Goal: Transaction & Acquisition: Purchase product/service

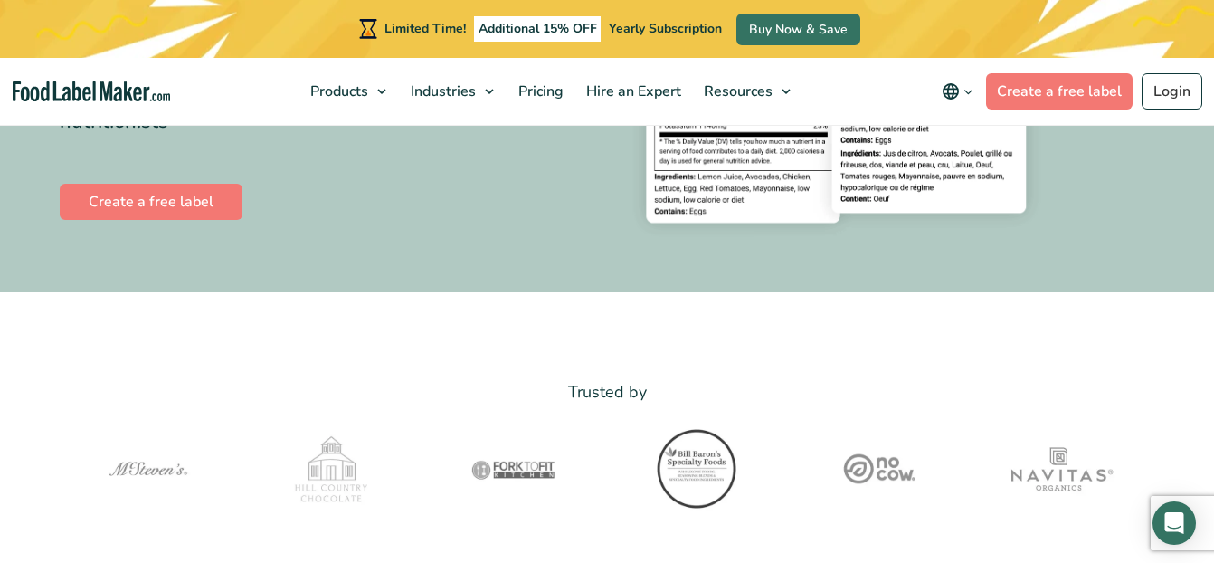
scroll to position [402, 0]
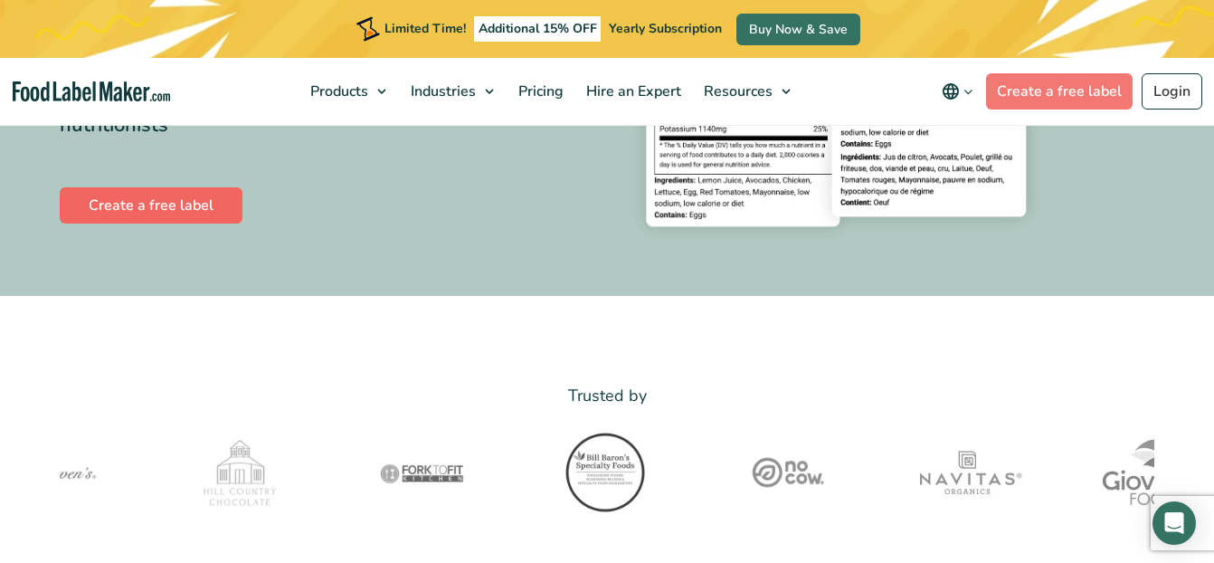
click at [141, 195] on link "Create a free label" at bounding box center [151, 205] width 183 height 36
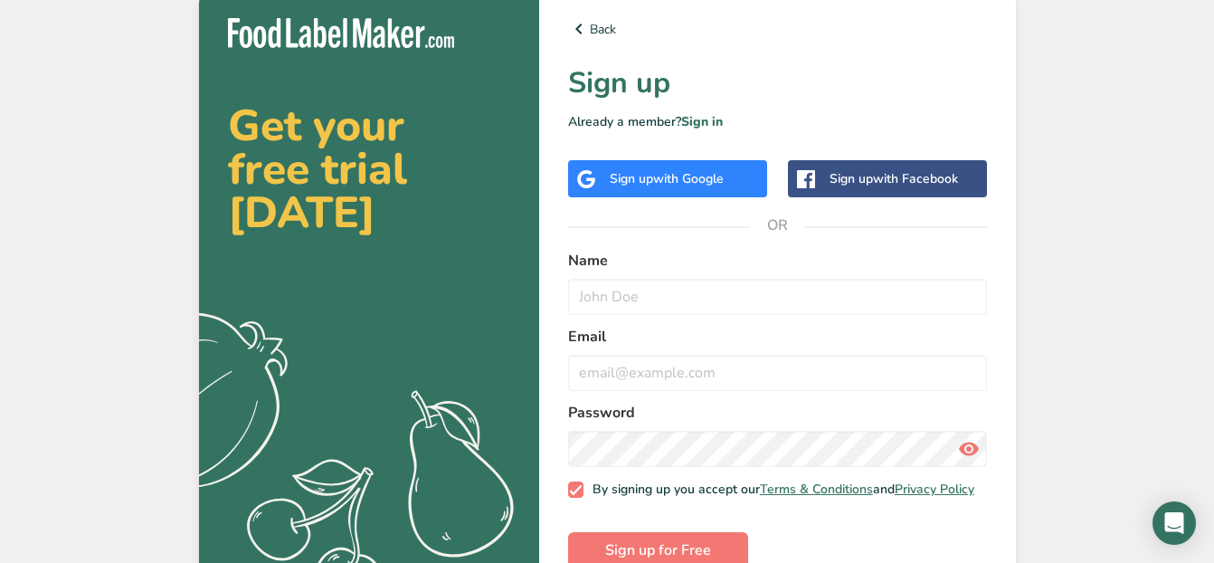
scroll to position [43, 0]
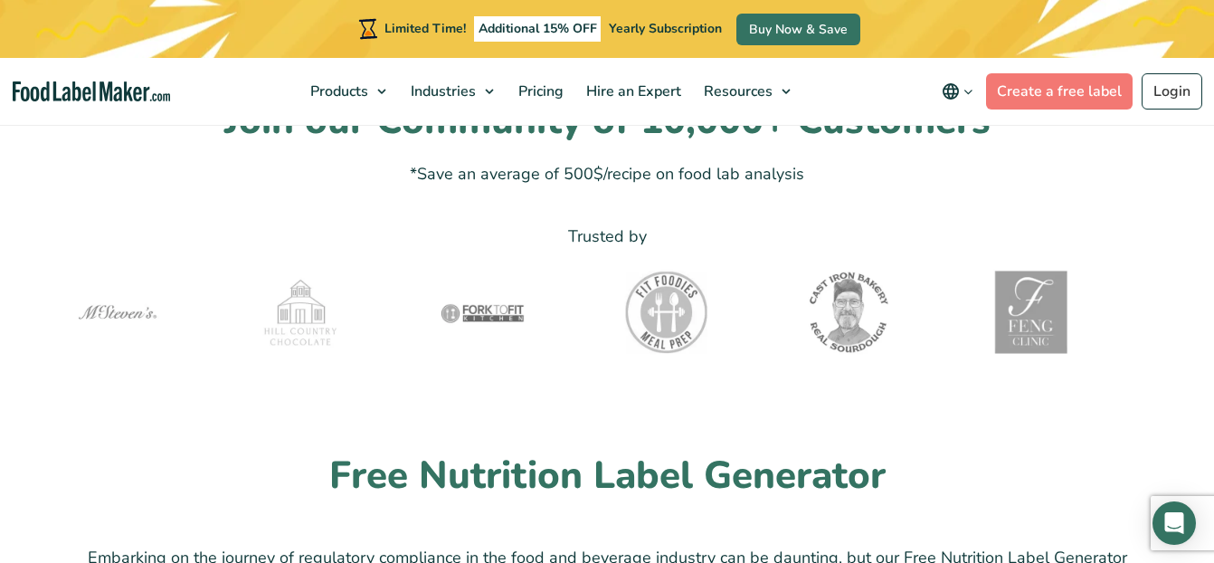
scroll to position [4136, 0]
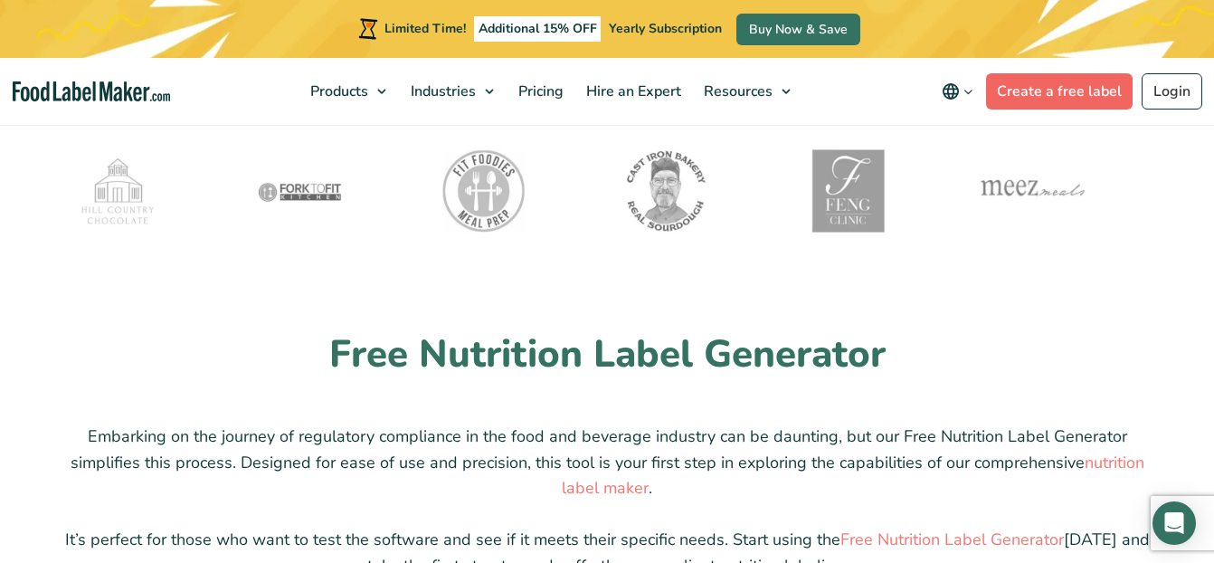
click at [1052, 90] on link "Create a free label" at bounding box center [1059, 91] width 147 height 36
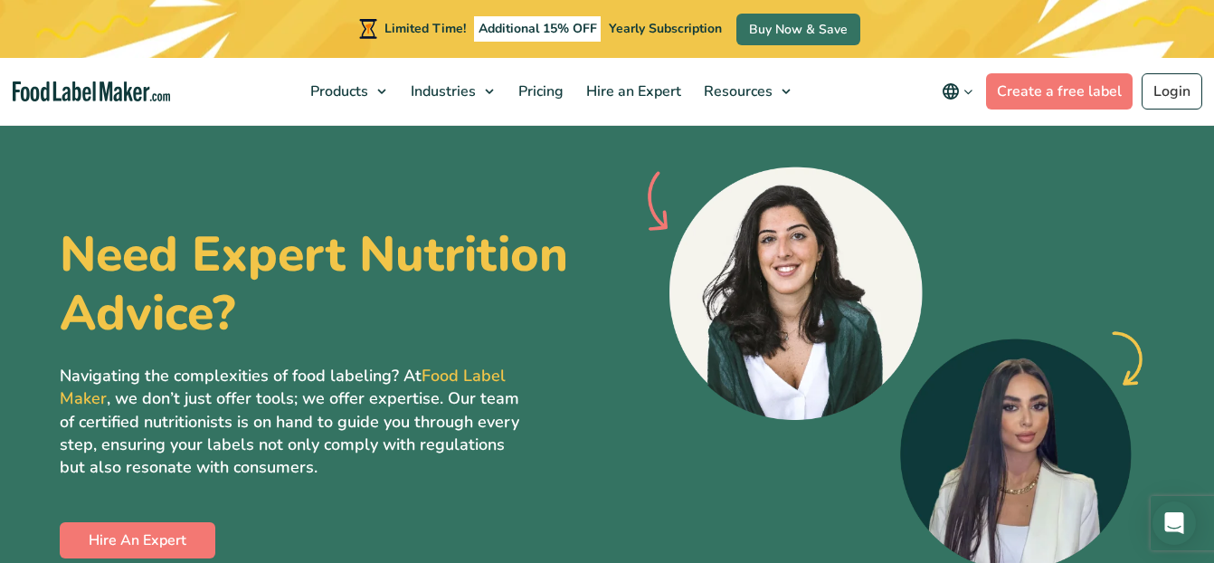
scroll to position [4857, 0]
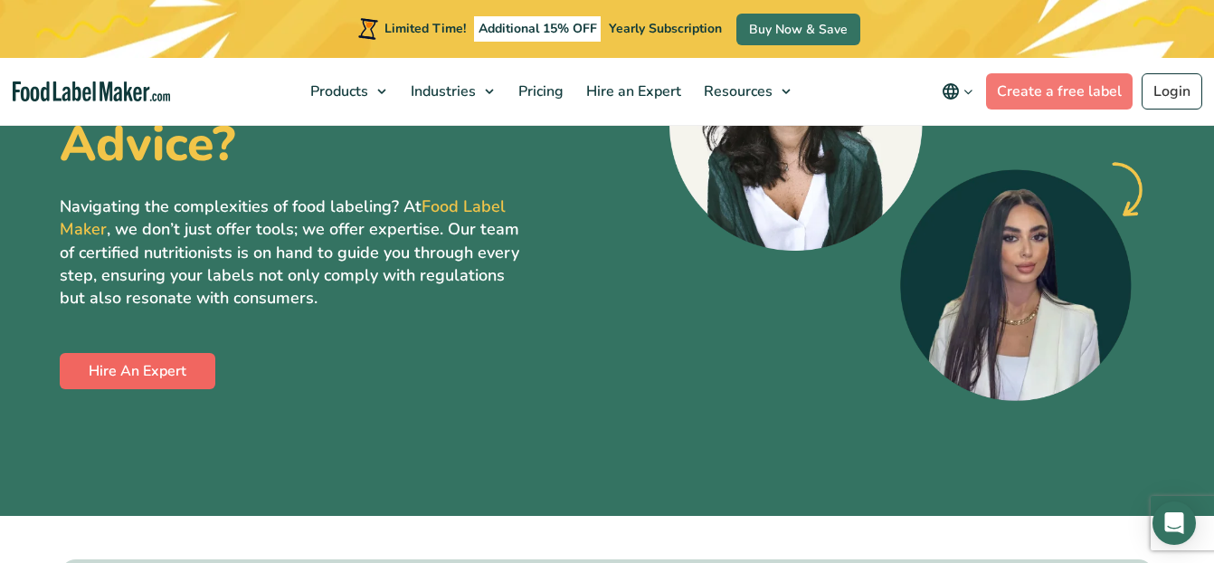
click at [161, 353] on link "Hire An Expert" at bounding box center [138, 371] width 156 height 36
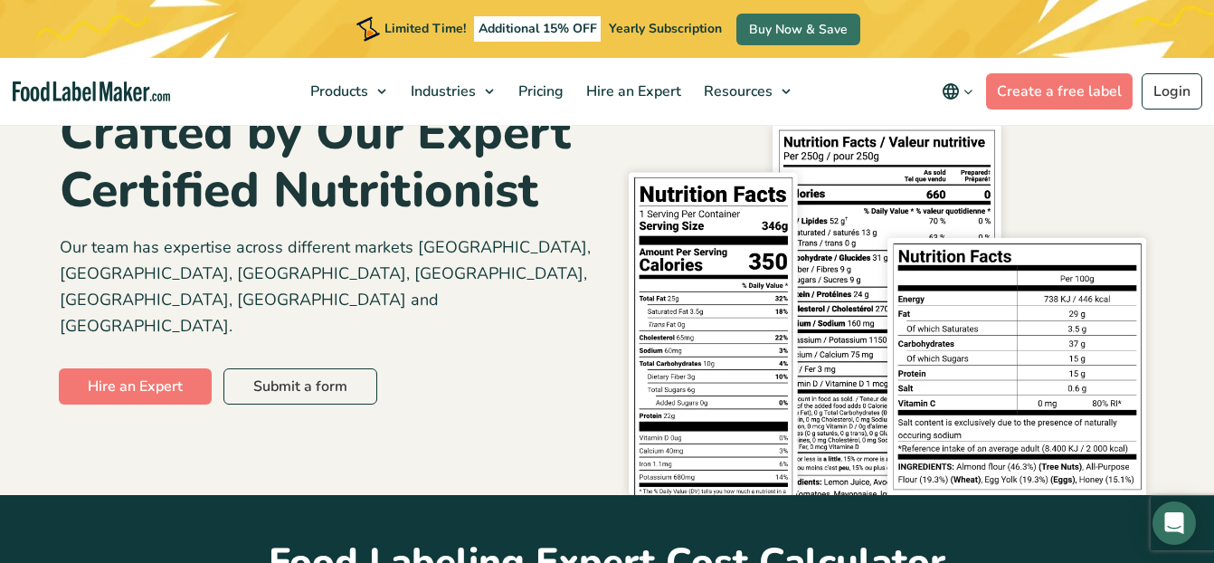
scroll to position [559, 0]
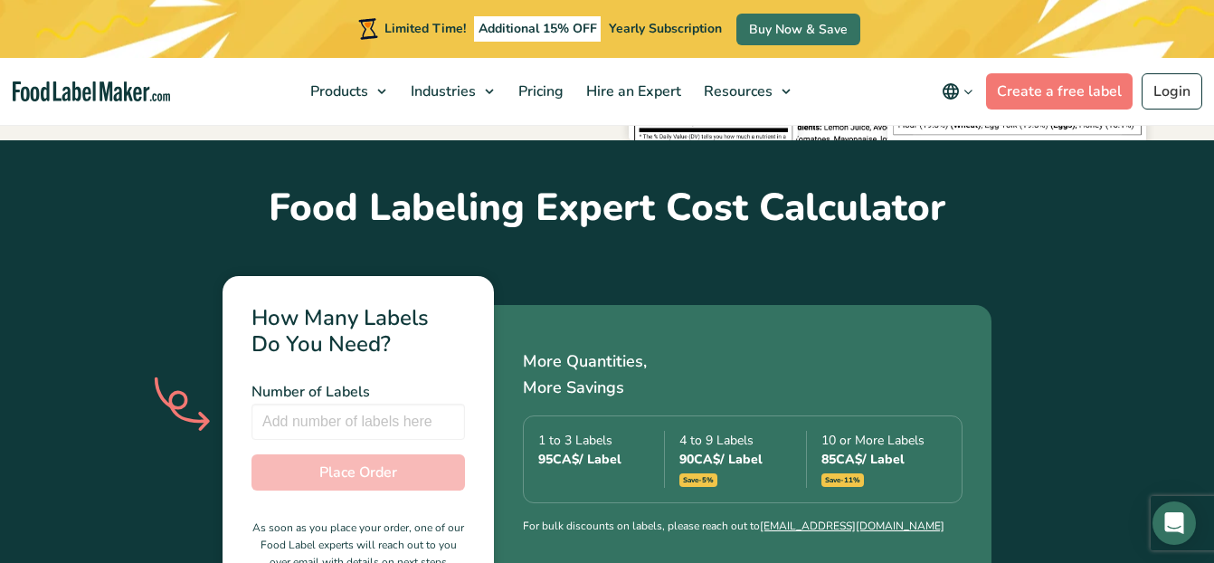
click at [905, 450] on div "85 CA$ / Label" at bounding box center [884, 459] width 126 height 19
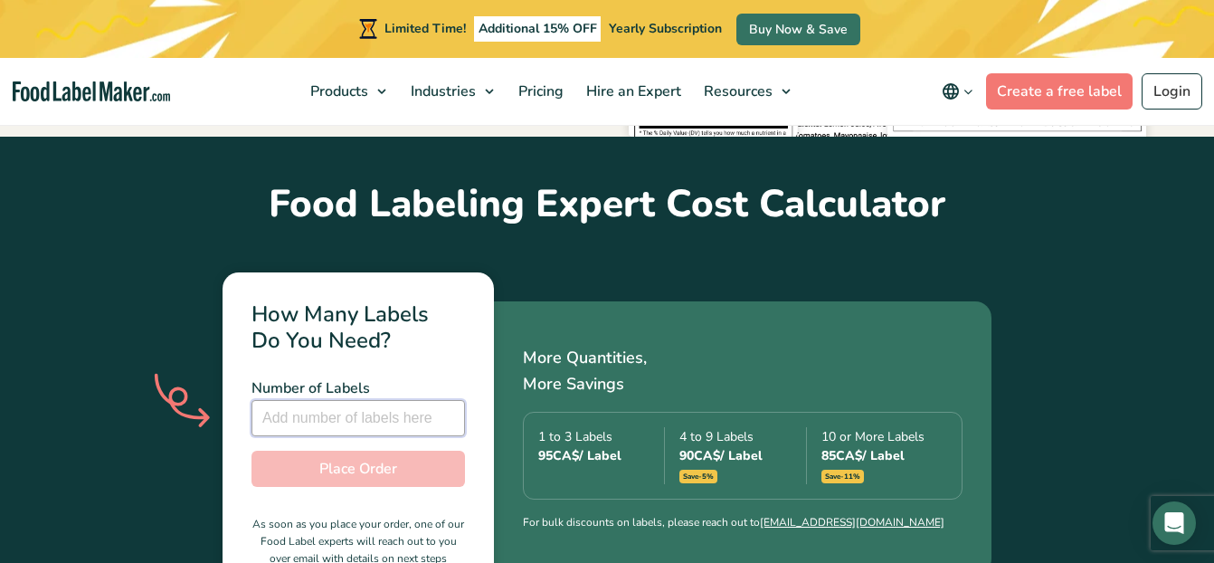
click at [315, 400] on input "number" at bounding box center [359, 418] width 214 height 36
type input "-1"
click at [442, 400] on input "-1" at bounding box center [359, 418] width 214 height 36
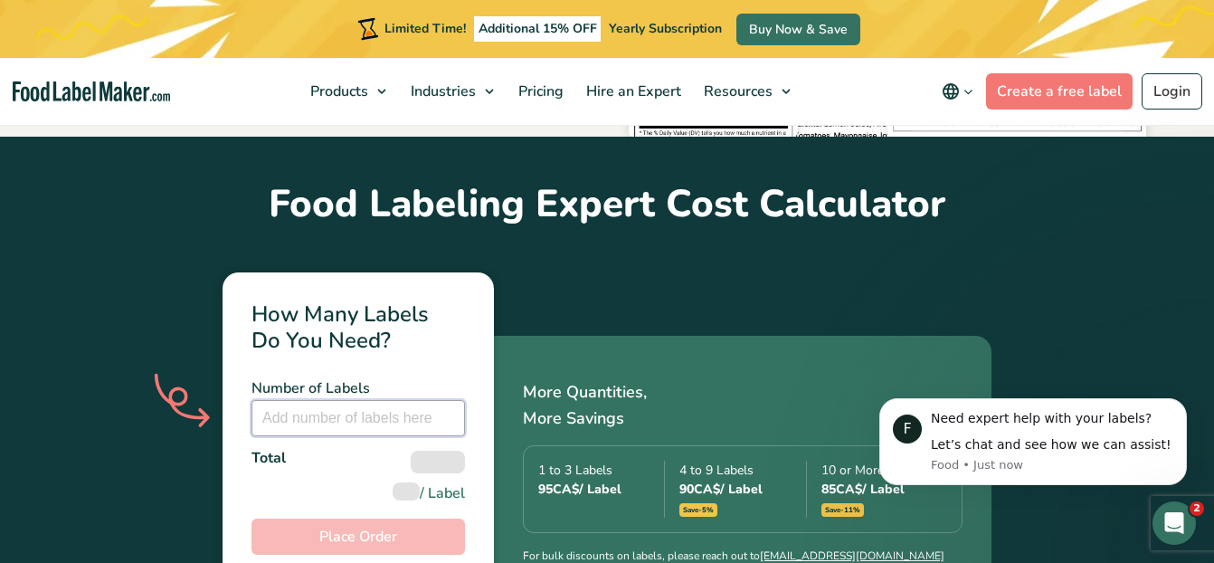
scroll to position [0, 0]
type input "-20"
click at [360, 447] on div "Total / Label" at bounding box center [359, 475] width 214 height 57
click at [386, 447] on div "Total / Label" at bounding box center [359, 475] width 214 height 57
click at [436, 451] on div at bounding box center [438, 462] width 54 height 23
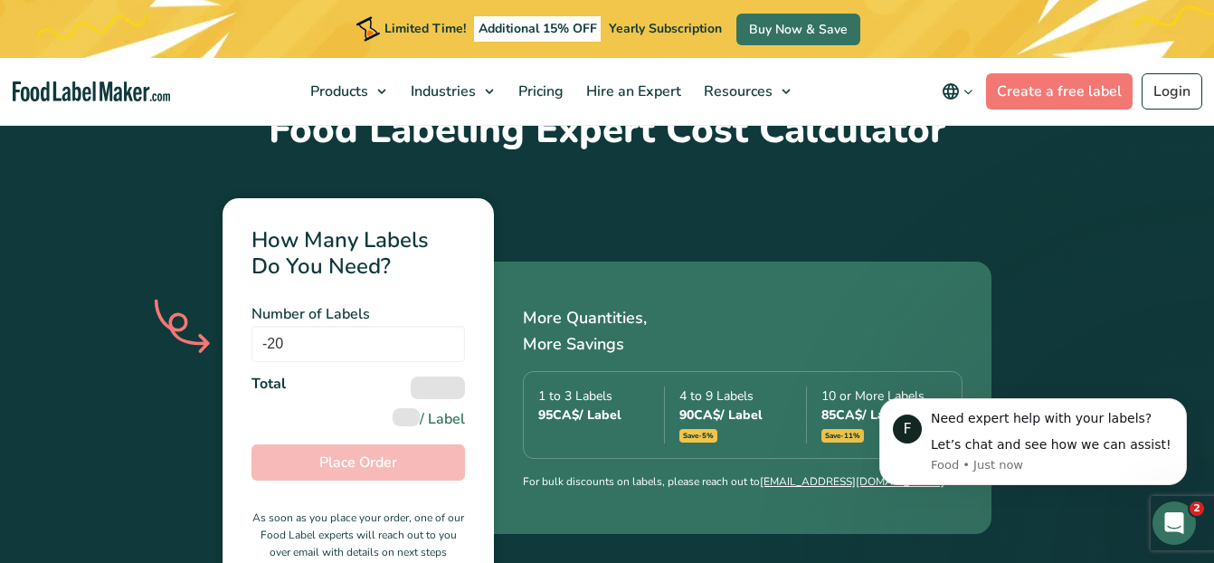
scroll to position [466, 0]
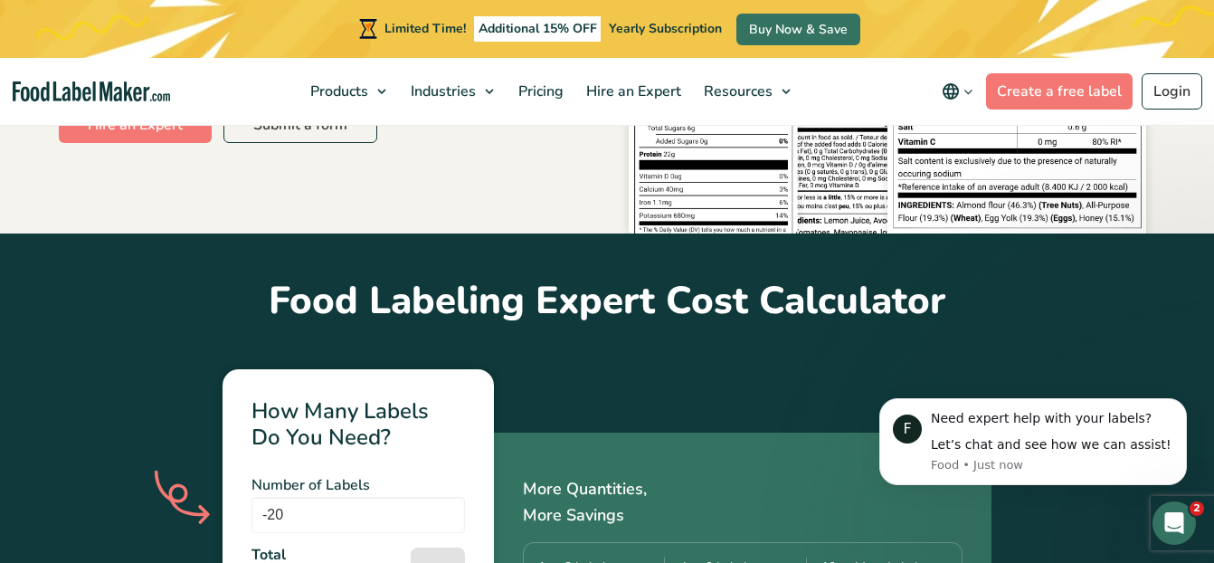
click at [423, 547] on div at bounding box center [438, 558] width 54 height 23
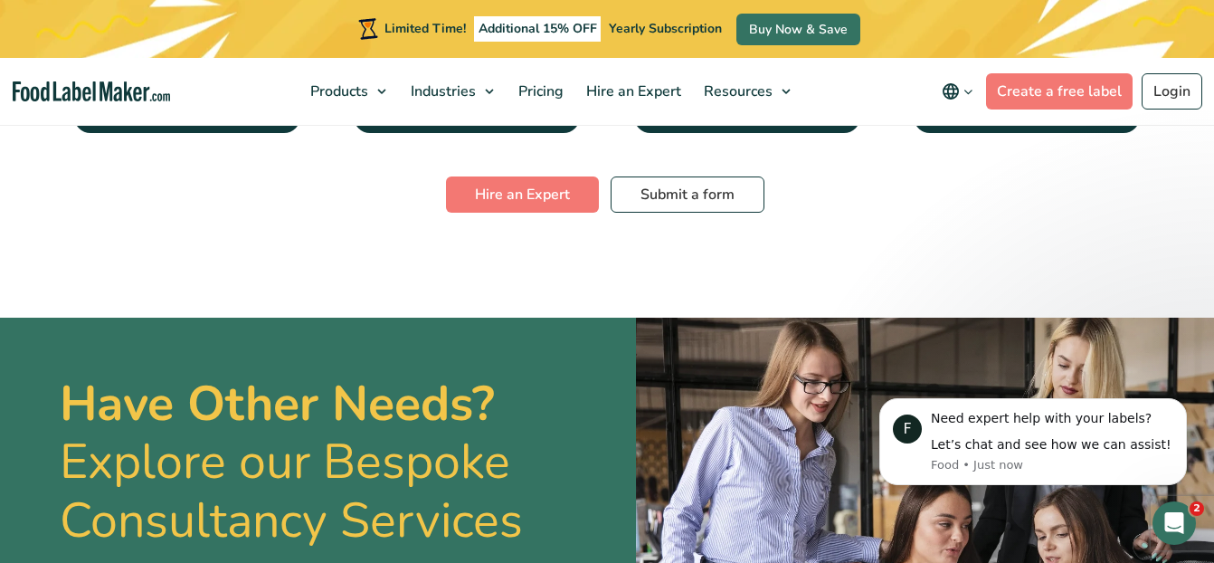
scroll to position [3632, 0]
